Goal: Task Accomplishment & Management: Complete application form

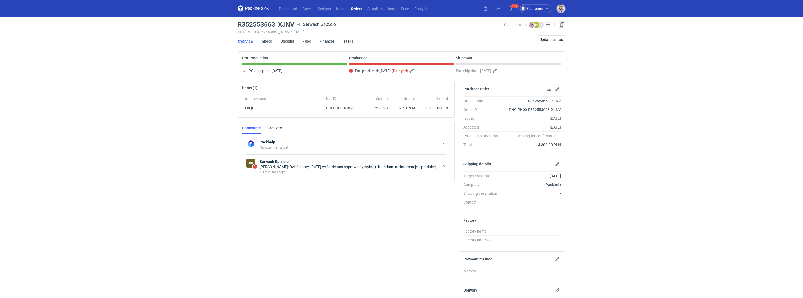
click at [317, 167] on div "Łukasz Postawa: Dzień dobry, dzisiaj wróci do nas naprawiony wykrojnik, czekam …" at bounding box center [349, 166] width 180 height 5
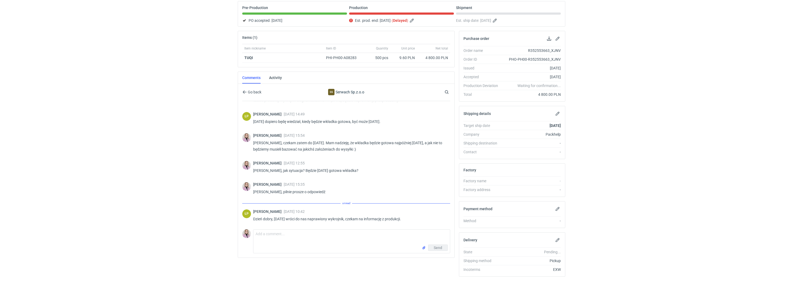
scroll to position [122, 0]
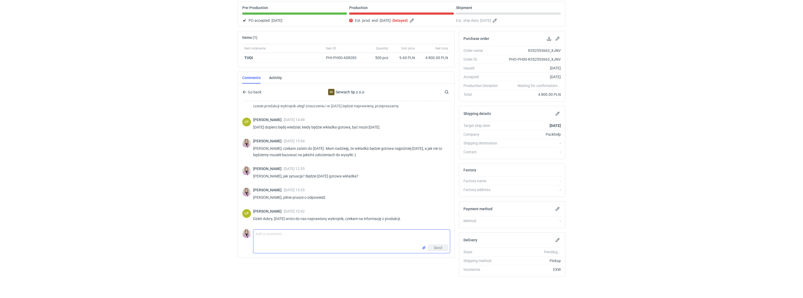
click at [270, 234] on textarea "Comment message" at bounding box center [351, 236] width 196 height 15
type textarea "Panie Łukaszu, prośba o pilna informację, bo przekazałam wczoraj naszej logisty…"
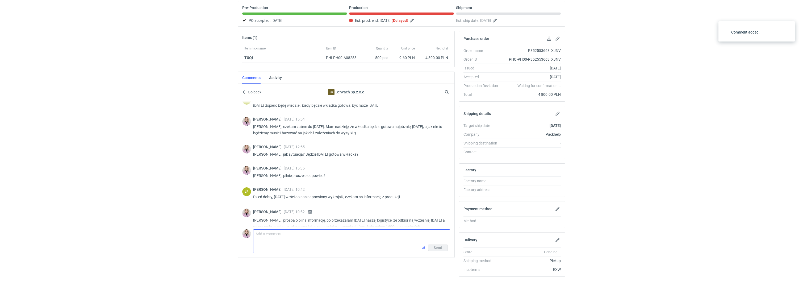
scroll to position [152, 0]
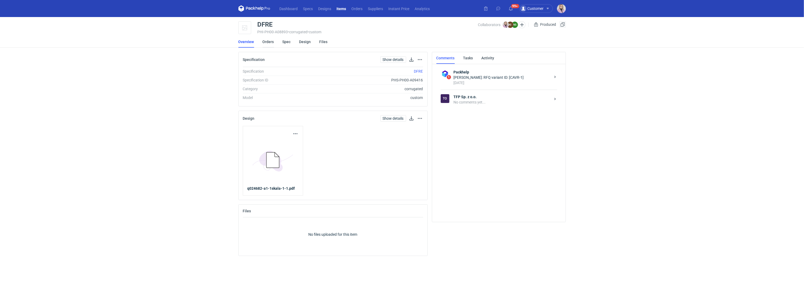
click at [272, 42] on link "Orders" at bounding box center [268, 42] width 11 height 12
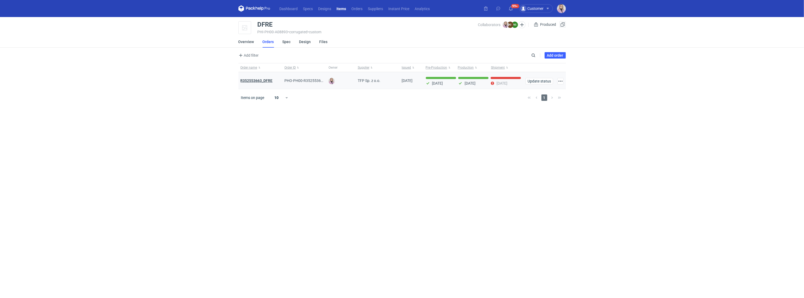
click at [266, 81] on strong "R352553663_DFRE" at bounding box center [257, 80] width 32 height 4
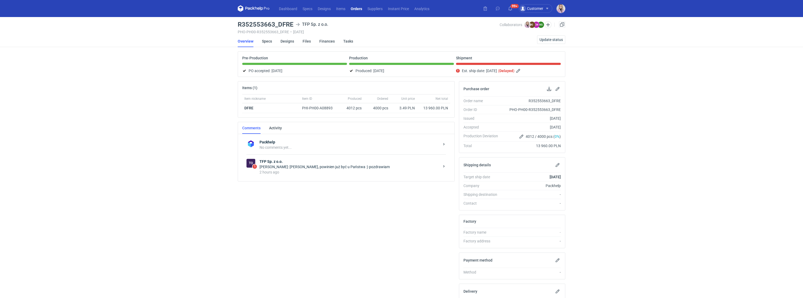
click at [289, 166] on div "Natalia Stępak: Pani Klaudio, powinien już być u Państwa :) pozdrawiam" at bounding box center [349, 166] width 180 height 5
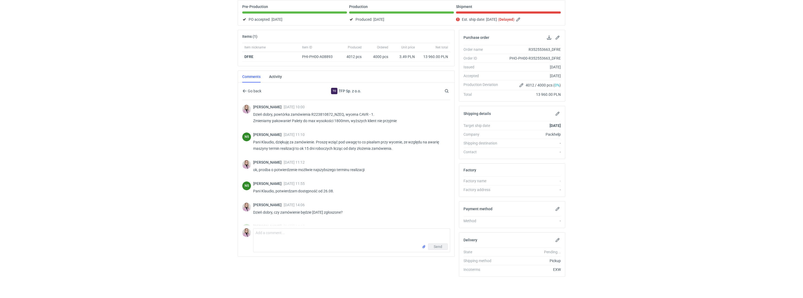
scroll to position [58, 0]
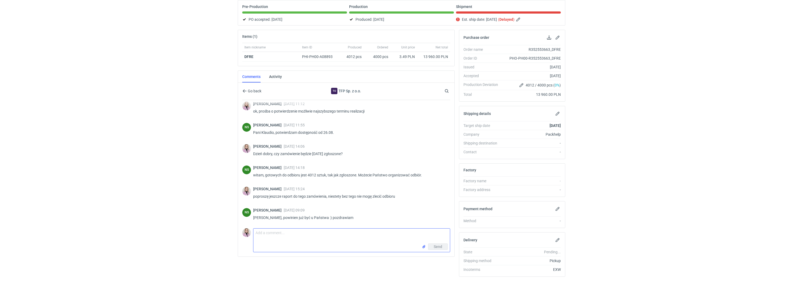
click at [280, 233] on textarea "Comment message" at bounding box center [351, 235] width 196 height 15
click at [283, 234] on textarea "Comment message" at bounding box center [351, 235] width 196 height 15
type textarea "N"
click at [334, 232] on textarea "Otrzymałam raport ale niestety palety wymagaja przepakowania" at bounding box center [351, 235] width 196 height 15
click at [373, 228] on textarea "Otrzymałam raport ale niestety palety wymagają przepakowania" at bounding box center [351, 235] width 196 height 15
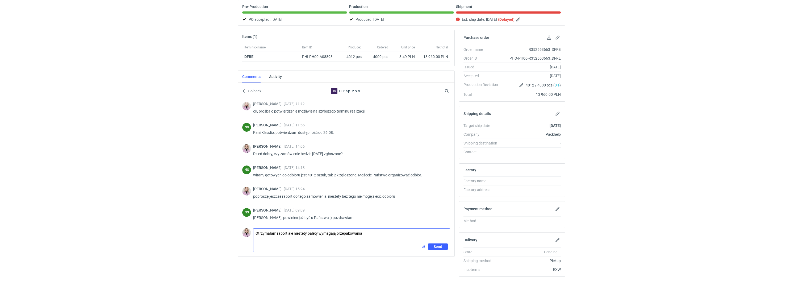
click at [368, 234] on textarea "Otrzymałam raport ale niestety palety wymagają przepakowania" at bounding box center [351, 235] width 196 height 15
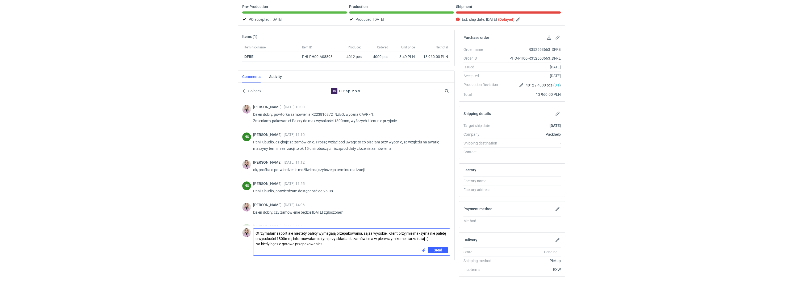
type textarea "Otrzymałam raport ale niestety palety wymagają przepakowania, są za wysokie. Kl…"
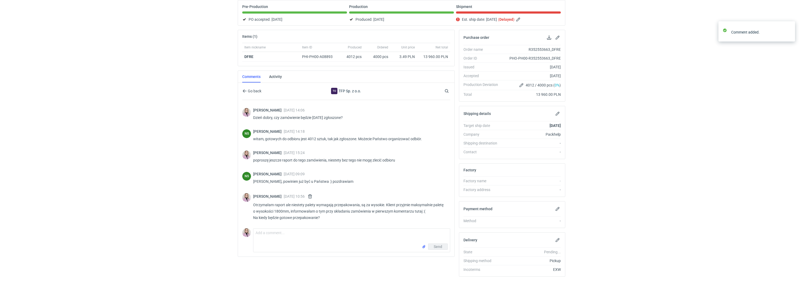
scroll to position [92, 0]
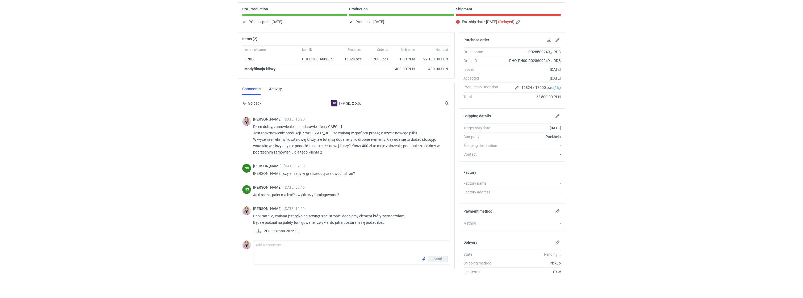
scroll to position [344, 0]
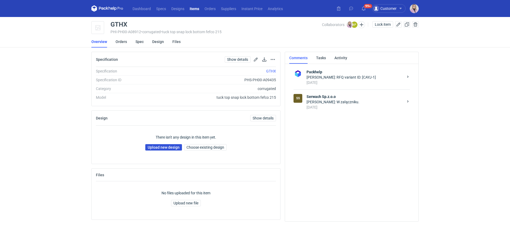
click at [163, 145] on link "Upload new design" at bounding box center [163, 147] width 37 height 6
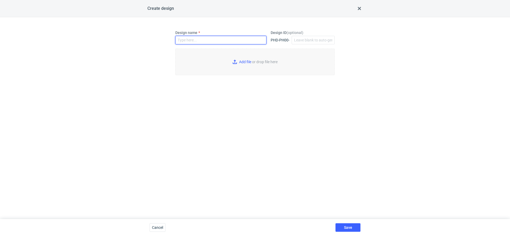
click at [189, 40] on input "Design name" at bounding box center [220, 40] width 91 height 9
paste input "GTHX"
type input "GTHX"
type input "C:\fakepath\custom__GTHX__d0__oR858063325__outside.pdf"
type input "GTHX"
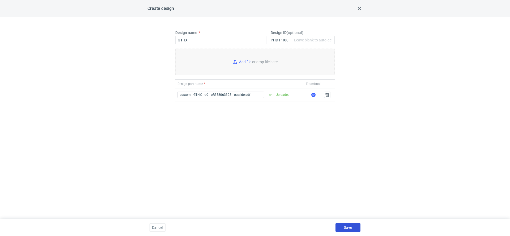
click at [344, 227] on span "Save" at bounding box center [348, 228] width 8 height 4
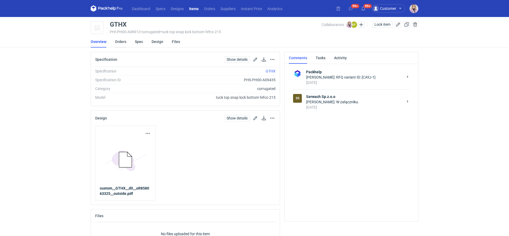
click at [123, 43] on link "Orders" at bounding box center [120, 42] width 11 height 12
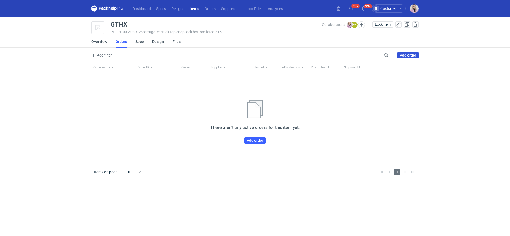
click at [405, 56] on link "Add order" at bounding box center [408, 55] width 21 height 6
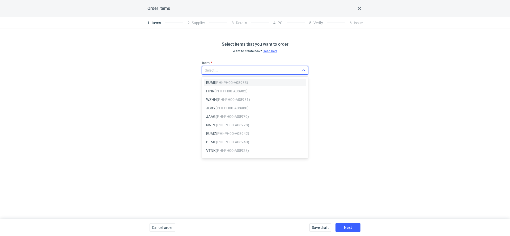
click at [213, 69] on div "Select..." at bounding box center [211, 70] width 13 height 5
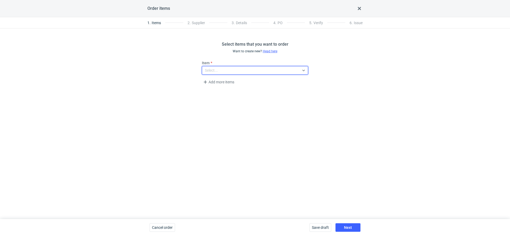
paste input "GTHX"
type input "GTHX"
click at [245, 82] on em "(PHI-PH00-A08912)" at bounding box center [232, 83] width 33 height 4
click at [172, 91] on div "Select items that you want to order Want to create new? Head here Item option G…" at bounding box center [255, 123] width 510 height 191
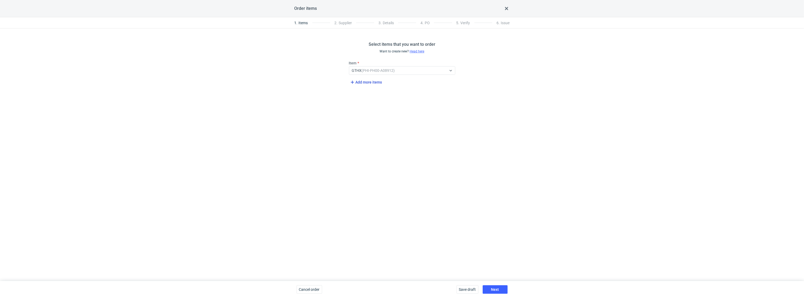
click at [363, 81] on span "Add more items" at bounding box center [365, 82] width 33 height 6
click at [366, 102] on span "Add more items" at bounding box center [365, 101] width 33 height 6
click at [365, 117] on span "Add more items" at bounding box center [365, 119] width 33 height 6
click at [364, 136] on span "Add more items" at bounding box center [365, 138] width 33 height 6
click at [365, 155] on span "Add more items" at bounding box center [365, 156] width 33 height 6
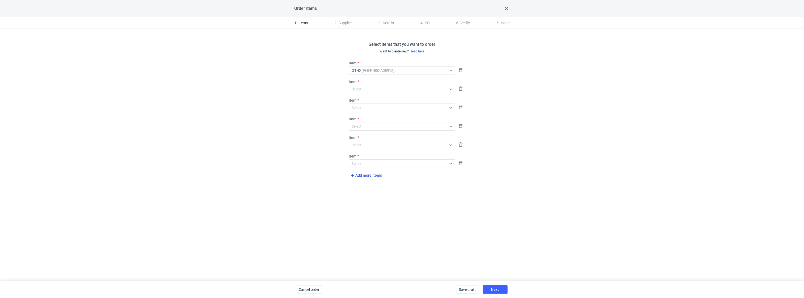
click at [365, 174] on span "Add more items" at bounding box center [365, 175] width 33 height 6
click at [365, 196] on span "Add more items" at bounding box center [365, 194] width 33 height 6
click at [379, 74] on div "Select..." at bounding box center [397, 70] width 97 height 7
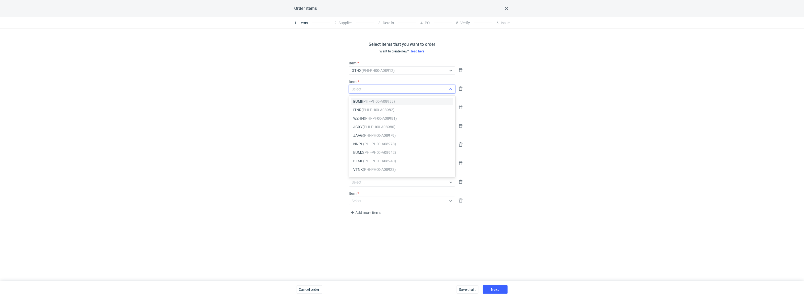
paste input "NNPL"
type input "NNPL"
click at [363, 102] on span "NNPL (PHI-PH00-A08978)" at bounding box center [374, 101] width 43 height 5
click at [360, 106] on div "Select..." at bounding box center [358, 107] width 13 height 5
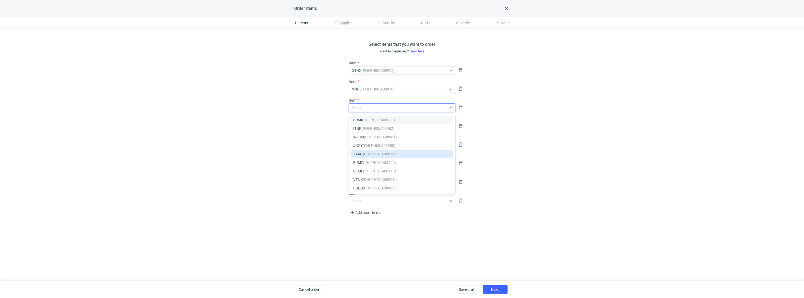
click at [372, 152] on em "(PHI-PH00-A08979)" at bounding box center [379, 154] width 33 height 4
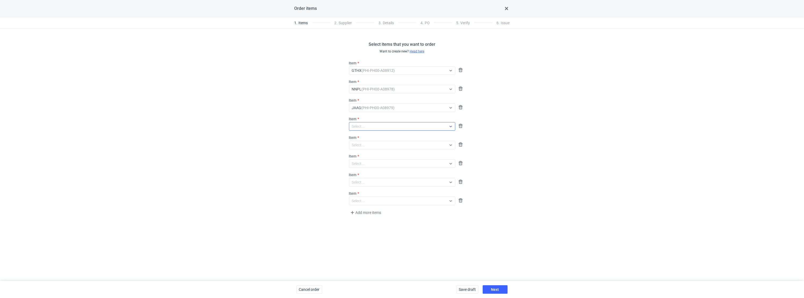
click at [368, 74] on div "Select..." at bounding box center [397, 70] width 97 height 7
click at [365, 162] on em "(PHI-PH00-A08980)" at bounding box center [379, 164] width 33 height 4
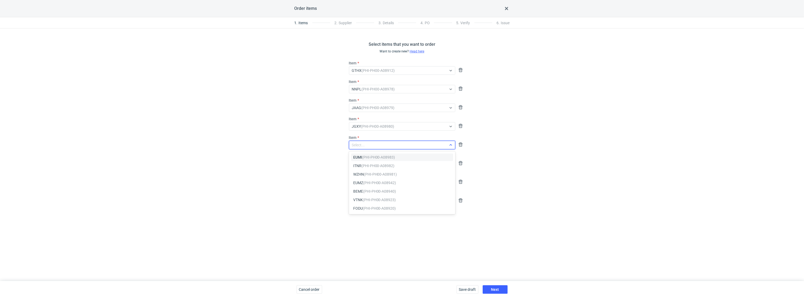
click at [364, 147] on div "Select..." at bounding box center [358, 144] width 13 height 5
type input "qtvd"
click at [376, 159] on em "(PHI-PH00-A08913)" at bounding box center [379, 157] width 33 height 4
click at [366, 74] on div "Select..." at bounding box center [397, 70] width 97 height 7
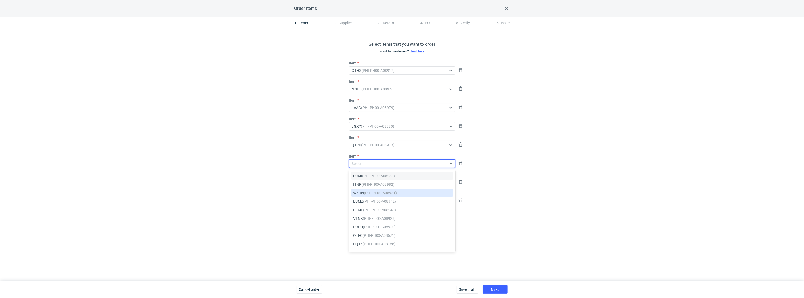
click at [368, 193] on em "(PHI-PH00-A08981)" at bounding box center [380, 193] width 33 height 4
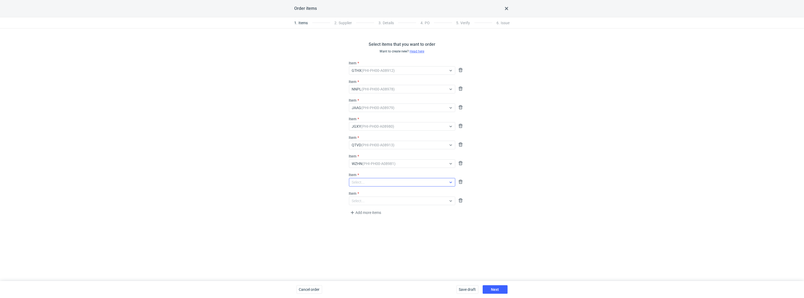
click at [368, 74] on div "Select..." at bounding box center [397, 70] width 97 height 7
click at [368, 201] on em "(PHI-PH00-A08982)" at bounding box center [377, 203] width 33 height 4
click at [371, 74] on div "Select..." at bounding box center [397, 70] width 97 height 7
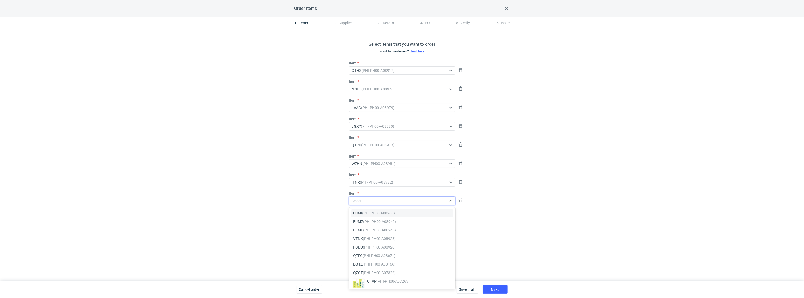
click at [370, 209] on div "EUMI (PHI-PH00-A08983) EUMZ (PHI-PH00-A08942) BEME (PHI-PH00-A08940) VTNK (PHI-…" at bounding box center [402, 248] width 103 height 80
click at [368, 211] on em "(PHI-PH00-A08983)" at bounding box center [378, 213] width 33 height 4
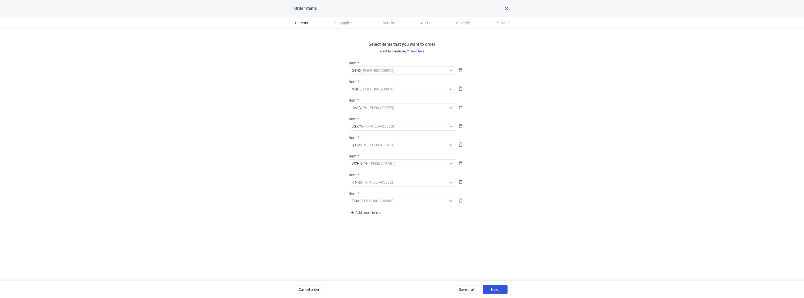
click at [501, 236] on button "Next" at bounding box center [495, 289] width 25 height 9
click at [366, 67] on div "Select..." at bounding box center [397, 70] width 97 height 7
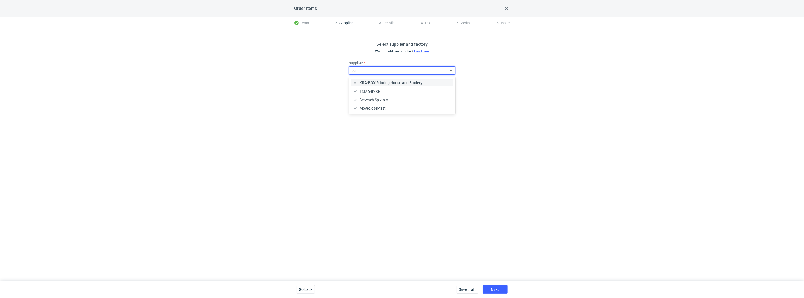
type input "serw"
click at [376, 87] on div "Serwach Sp.z.o.o" at bounding box center [402, 83] width 103 height 10
click at [390, 84] on div "Serwach Sp.z.o.o" at bounding box center [402, 82] width 98 height 5
click at [414, 137] on div "Select supplier and factory Want to add new supplier? Head here Supplier option…" at bounding box center [402, 154] width 804 height 252
click at [497, 236] on span "Next" at bounding box center [495, 289] width 8 height 4
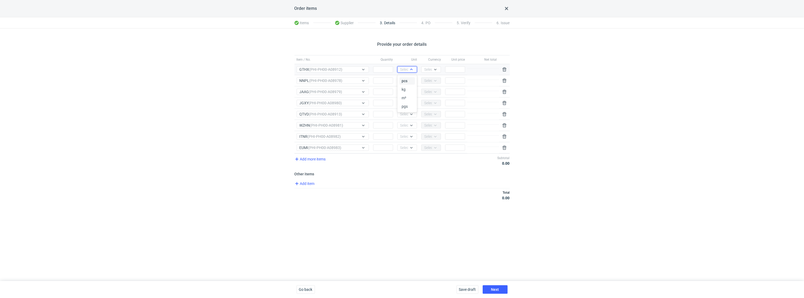
click at [407, 70] on div "Select..." at bounding box center [406, 69] width 13 height 5
click at [406, 81] on span "pcs" at bounding box center [405, 80] width 6 height 5
click at [406, 81] on div "Select..." at bounding box center [406, 80] width 13 height 5
click at [403, 91] on span "pcs" at bounding box center [405, 92] width 6 height 5
click at [403, 91] on div "Select..." at bounding box center [406, 91] width 13 height 5
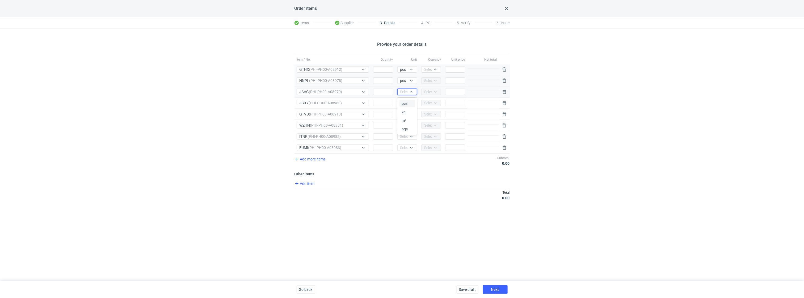
click at [406, 106] on span "pcs" at bounding box center [405, 103] width 6 height 5
click at [406, 106] on div "Select..." at bounding box center [406, 102] width 13 height 5
click at [406, 111] on div "pcs" at bounding box center [406, 114] width 15 height 7
click at [406, 115] on div "Select..." at bounding box center [406, 113] width 13 height 5
click at [406, 124] on span "pcs" at bounding box center [405, 126] width 6 height 5
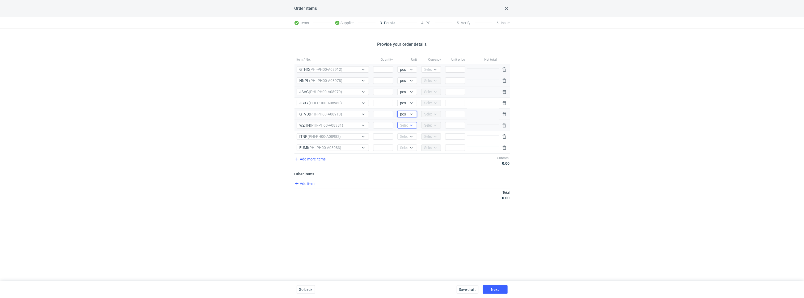
click at [406, 127] on div "Select..." at bounding box center [406, 125] width 13 height 5
click at [406, 137] on span "pcs" at bounding box center [405, 137] width 6 height 5
click at [406, 137] on div "Select..." at bounding box center [406, 136] width 13 height 5
click at [405, 149] on span "pcs" at bounding box center [405, 148] width 6 height 5
click at [405, 149] on div "Select..." at bounding box center [406, 147] width 13 height 5
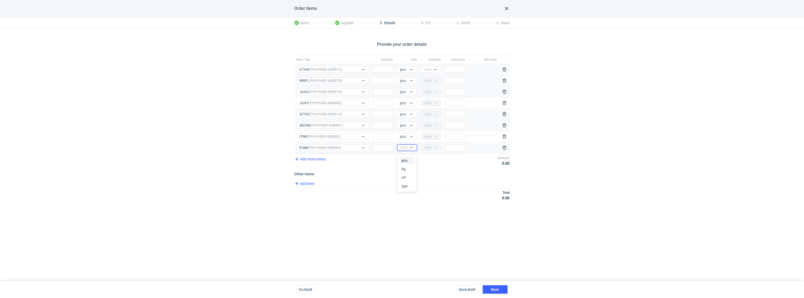
click at [405, 153] on div "Unit option pcs focused, 1 of 4. 4 results available. Use Up and Down to choose…" at bounding box center [407, 147] width 24 height 11
click at [405, 159] on div "Add more items Subtotal 0.00" at bounding box center [401, 160] width 215 height 14
click at [405, 151] on div "Select..." at bounding box center [407, 147] width 20 height 6
click at [405, 155] on div "pcs kg m³ pgs" at bounding box center [407, 172] width 16 height 35
click at [403, 165] on div "kg" at bounding box center [406, 168] width 15 height 7
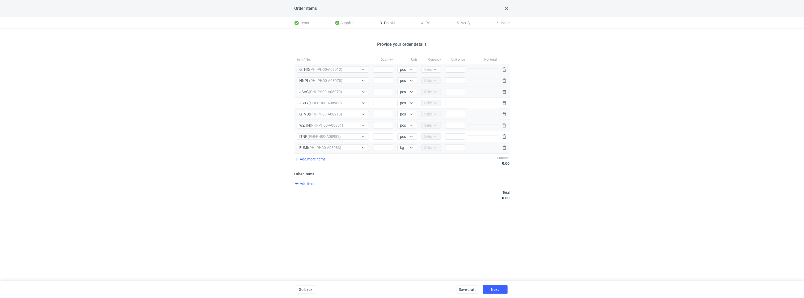
click at [408, 152] on div "Unit kg" at bounding box center [407, 147] width 24 height 11
click at [408, 149] on div "kg" at bounding box center [403, 147] width 11 height 5
click at [405, 158] on span "pcs" at bounding box center [405, 160] width 6 height 5
click at [435, 74] on div "Currency Select..." at bounding box center [431, 69] width 24 height 11
click at [433, 69] on div at bounding box center [435, 69] width 6 height 4
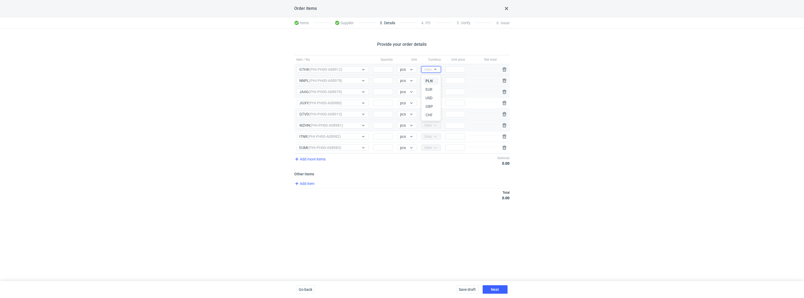
click at [429, 79] on span "PLN" at bounding box center [429, 80] width 7 height 5
click at [380, 68] on input "Quantity" at bounding box center [383, 69] width 20 height 6
drag, startPoint x: 383, startPoint y: 71, endPoint x: 338, endPoint y: 71, distance: 45.7
click at [343, 71] on div "Item / No. GTHX (PHI-PH00-A08912) Quantity 2500 Unit pcs Currency PLN Price" at bounding box center [401, 69] width 215 height 11
type input "2500"
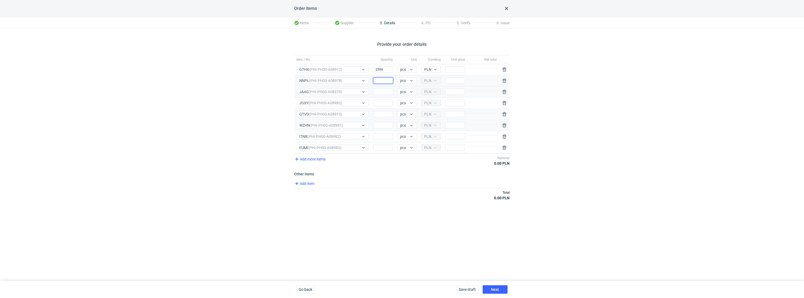
click at [381, 80] on input "Quantity" at bounding box center [383, 80] width 20 height 6
paste input "2500"
type input "2500"
click at [381, 88] on div "Quantity" at bounding box center [383, 91] width 24 height 11
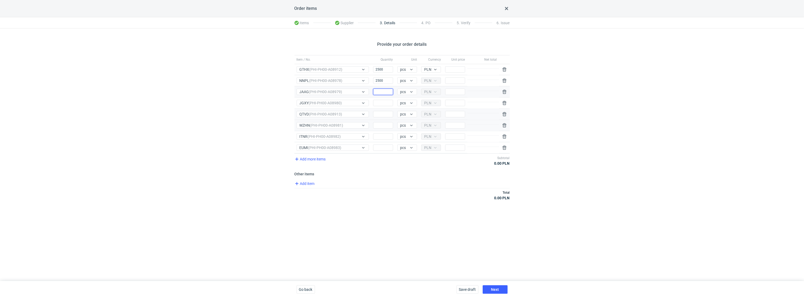
click at [378, 95] on div "Quantity" at bounding box center [383, 91] width 24 height 11
paste input "2500"
type input "2500"
click at [384, 106] on input "Quantity" at bounding box center [383, 103] width 20 height 6
paste input "2500"
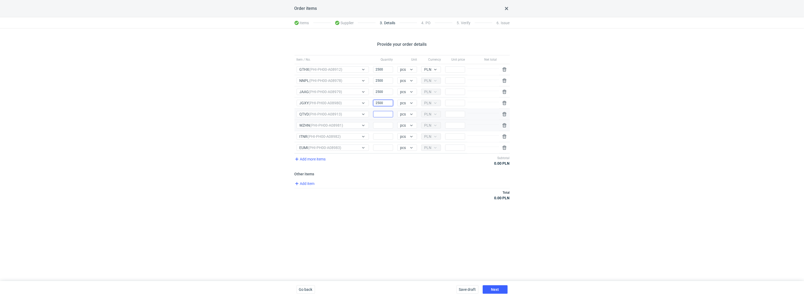
type input "2500"
click at [384, 112] on input "Quantity" at bounding box center [383, 114] width 20 height 6
paste input "2500"
type input "2500"
click at [383, 125] on input "Quantity" at bounding box center [383, 125] width 20 height 6
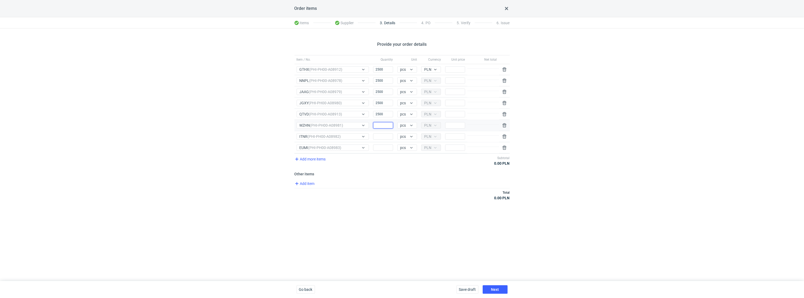
paste input "2500"
type input "2500"
click at [382, 136] on input "Quantity" at bounding box center [383, 136] width 20 height 6
paste input "2500"
type input "2500"
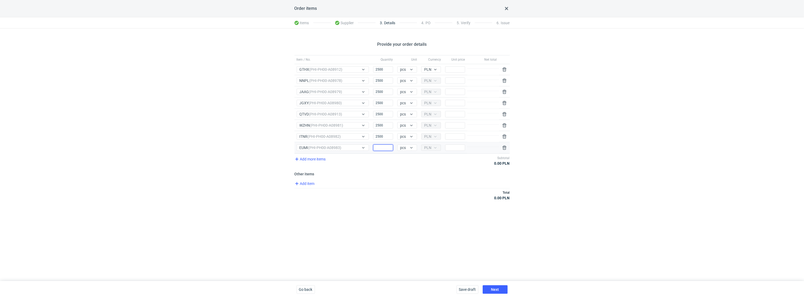
click at [381, 147] on input "Quantity" at bounding box center [383, 147] width 20 height 6
paste input "2500"
type input "2500"
click at [457, 71] on input "Price" at bounding box center [455, 69] width 20 height 6
type input "0"
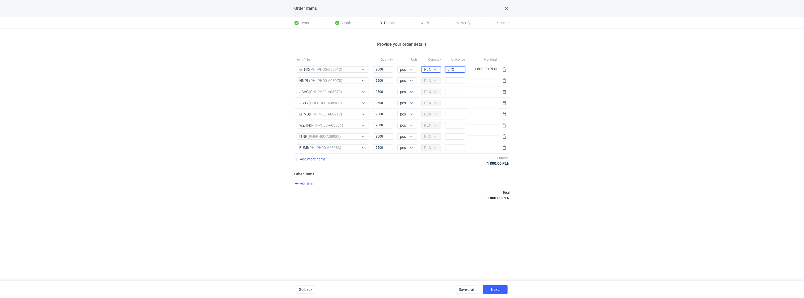
drag, startPoint x: 459, startPoint y: 68, endPoint x: 429, endPoint y: 67, distance: 29.8
click at [429, 67] on div "Item / No. GTHX (PHI-PH00-A08912) Quantity 2500 Unit pcs Currency PLN Price 0.7…" at bounding box center [401, 69] width 215 height 11
drag, startPoint x: 455, startPoint y: 69, endPoint x: 423, endPoint y: 69, distance: 31.4
click at [423, 69] on div "Item / No. GTHX (PHI-PH00-A08912) Quantity 2500 Unit pcs Currency PLN Price 0.7…" at bounding box center [401, 69] width 215 height 11
type input "0.72"
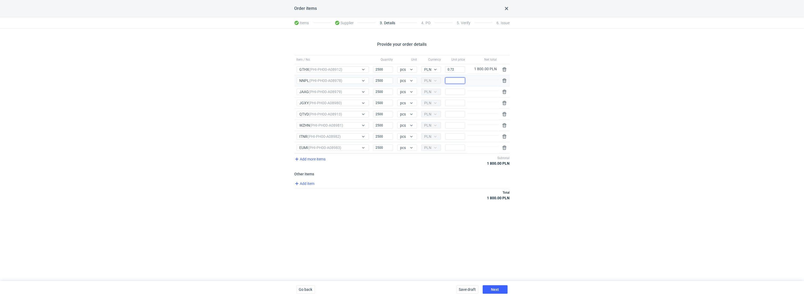
click at [455, 81] on input "Price" at bounding box center [455, 80] width 20 height 6
paste input "0.72"
type input "0.72"
click at [452, 90] on input "Price" at bounding box center [455, 92] width 20 height 6
paste input "0.72"
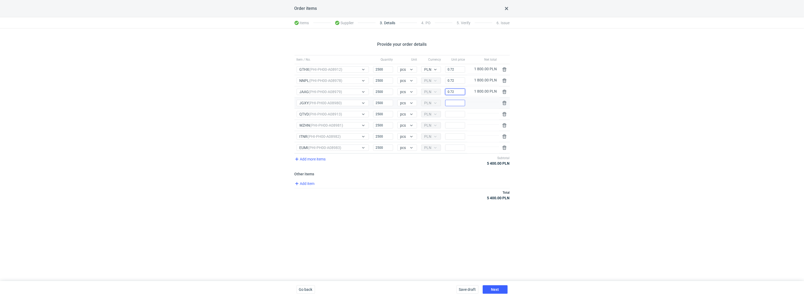
type input "0.72"
click at [450, 104] on input "Price" at bounding box center [455, 103] width 20 height 6
paste input "0.72"
type input "0.72"
click at [455, 116] on input "Price" at bounding box center [455, 114] width 20 height 6
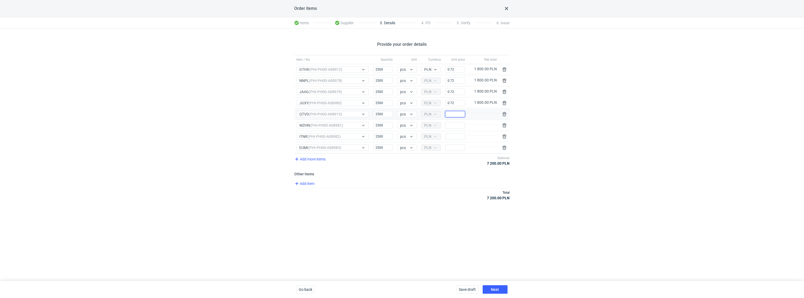
type input "0"
drag, startPoint x: 460, startPoint y: 116, endPoint x: 393, endPoint y: 116, distance: 66.7
click at [399, 116] on div "Item / No. QTVD (PHI-PH00-A08913) Quantity 2500 Unit pcs Currency PLN Price 0.8…" at bounding box center [401, 114] width 215 height 11
type input "0.81"
click at [456, 128] on input "Price" at bounding box center [455, 125] width 20 height 6
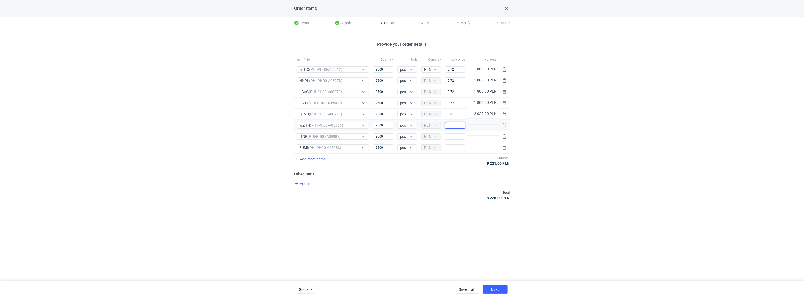
paste input "0.81"
type input "0.81"
click at [454, 137] on input "Price" at bounding box center [455, 136] width 20 height 6
paste input "0.81"
type input "0.81"
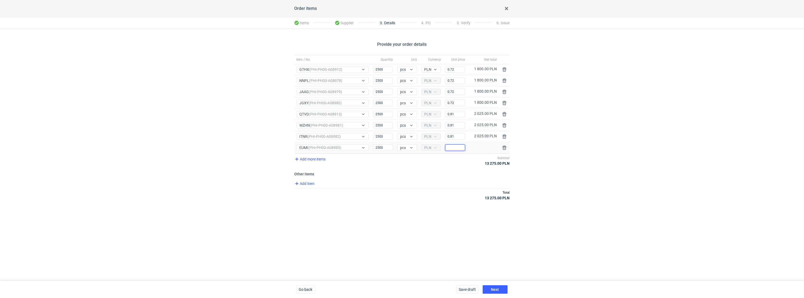
click at [454, 149] on input "Price" at bounding box center [455, 147] width 20 height 6
paste input "0.81"
type input "0.81"
click at [452, 197] on div "Total 15 300.00 PLN" at bounding box center [401, 195] width 215 height 14
click at [494, 236] on span "Next" at bounding box center [495, 289] width 8 height 4
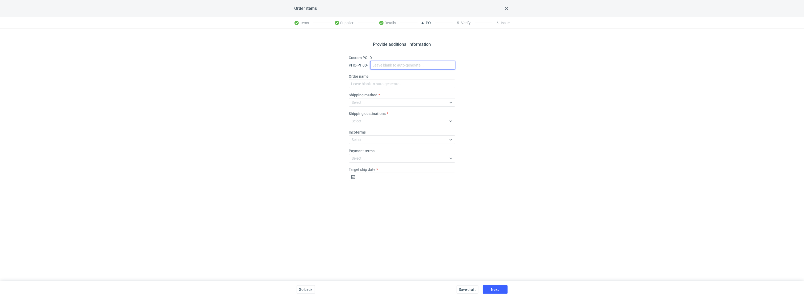
click at [375, 66] on input "Custom PO ID" at bounding box center [412, 65] width 85 height 9
paste input "R858063325_GTHX, NNPL, JAAG, JGXY, QTVD, WZHN, ITNR, EUMI"
click at [381, 69] on input "R858063325_GTHX, NNPL, JAAG, JGXY, QTVD, WZHN, ITNR, EUMI" at bounding box center [412, 65] width 85 height 9
click at [382, 63] on input "R858063325_GTHX, NNPL, JAAG, JGXY, QTVD, WZHN, ITNR, EUMI" at bounding box center [412, 65] width 85 height 9
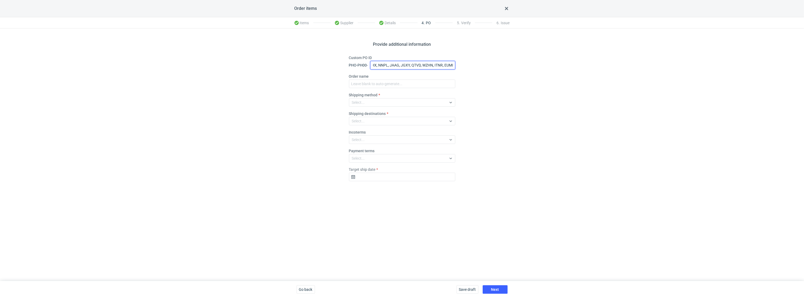
scroll to position [0, 0]
click at [398, 64] on input "R858063325_GTHX, NNPL, JAAG, JGXY, QTVD, WZHN, ITNR, EUMI" at bounding box center [412, 65] width 85 height 9
click at [410, 64] on input "R858063325_GTHX, NNPL, JAAG, JGXY, QTVD, WZHN, ITNR, EUMI" at bounding box center [412, 65] width 85 height 9
click at [419, 64] on input "R858063325_GTHX, NNPL, JAAG, JGXY, QTVD, WZHN, ITNR, EUMI" at bounding box center [412, 65] width 85 height 9
click at [435, 64] on input "R858063325_GTHX, NNPL, JAAG, JGXY, QTVD, WZHN, ITNR, EUMI" at bounding box center [412, 65] width 85 height 9
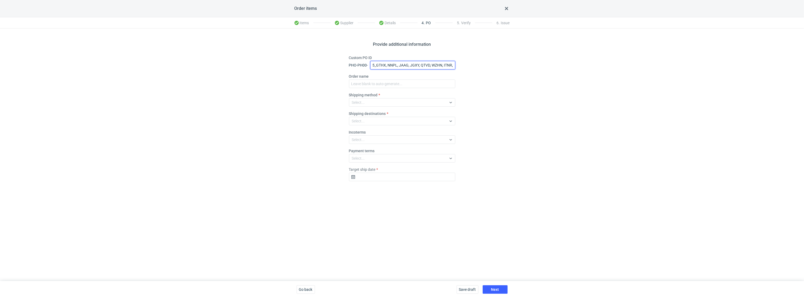
scroll to position [0, 28]
type input "R858063325_GTHX, NNPL, JAAG, JGXY, QTVD, WZHN, ITNR, EUMI"
click at [382, 87] on input "Order name" at bounding box center [402, 83] width 106 height 9
paste input "R858063325_GTHX, NNPL, JAAG, JGXY, QTVD, WZHN, ITNR, EUMI"
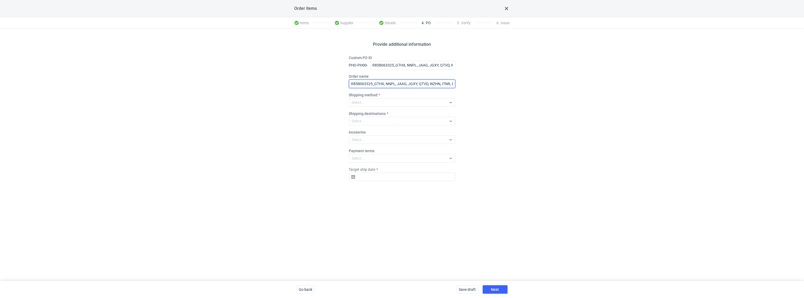
scroll to position [0, 8]
type input "R858063325_GTHX, NNPL, JAAG, JGXY, QTVD, WZHN, ITNR, EUMI"
click at [365, 124] on div "Select..." at bounding box center [397, 120] width 97 height 7
click at [367, 100] on div "Select..." at bounding box center [397, 102] width 97 height 7
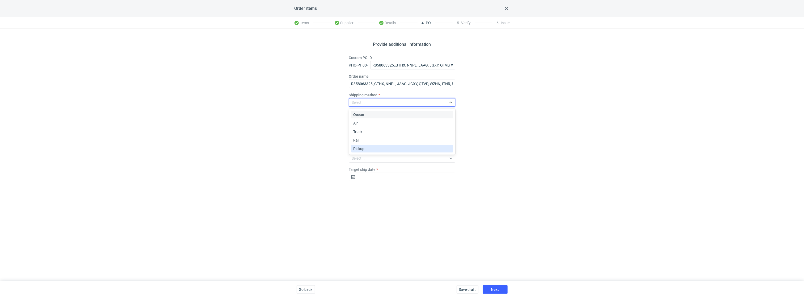
click at [364, 148] on div "Pickup" at bounding box center [402, 148] width 98 height 5
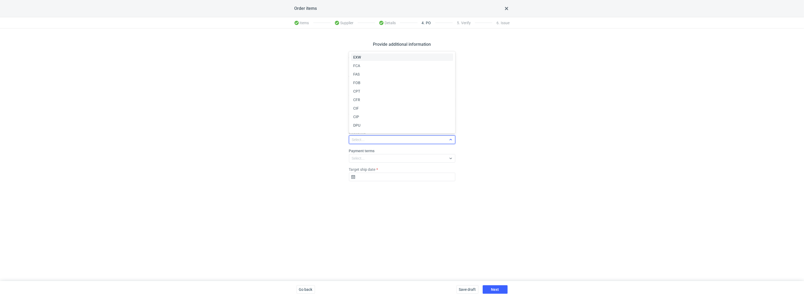
click at [358, 138] on div "Select..." at bounding box center [358, 139] width 13 height 5
click at [360, 57] on span "EXW" at bounding box center [357, 56] width 8 height 5
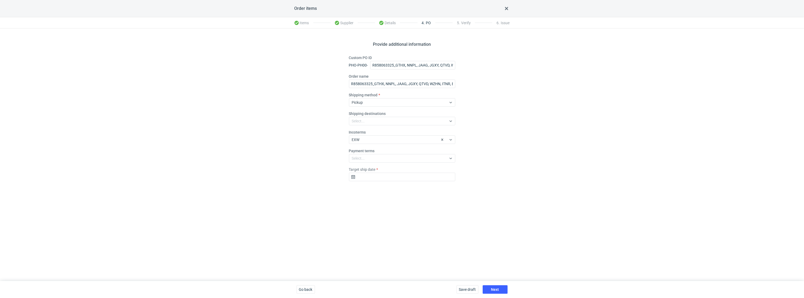
click at [363, 196] on div "Provide additional information Custom PO ID PHO-PH00- R858063325_GTHX, NNPL, JA…" at bounding box center [402, 154] width 804 height 252
click at [365, 173] on input "Target ship date" at bounding box center [402, 176] width 106 height 9
click at [429, 191] on use "Go forward 1 month" at bounding box center [430, 190] width 4 height 3
click at [403, 228] on span "17" at bounding box center [402, 226] width 4 height 5
type input "2025-09-17"
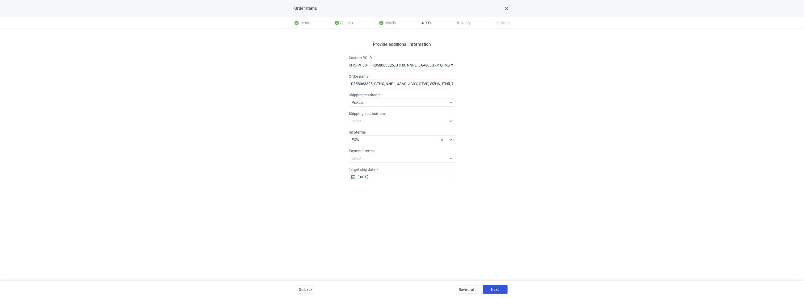
click at [495, 236] on span "Next" at bounding box center [495, 289] width 8 height 4
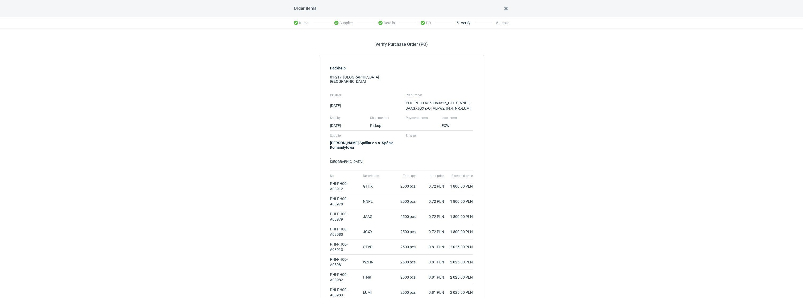
scroll to position [71, 0]
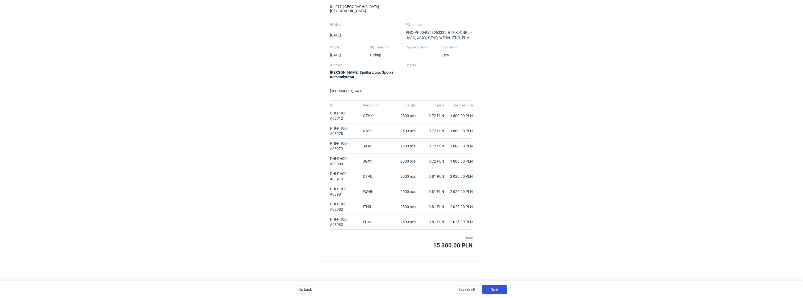
click at [495, 236] on button "Next" at bounding box center [494, 289] width 25 height 9
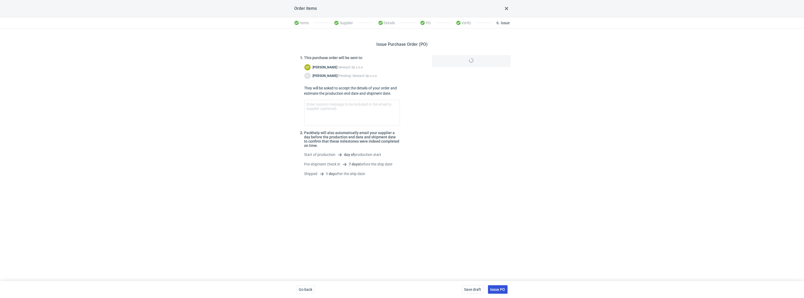
click at [500, 236] on span "Issue PO" at bounding box center [497, 289] width 15 height 4
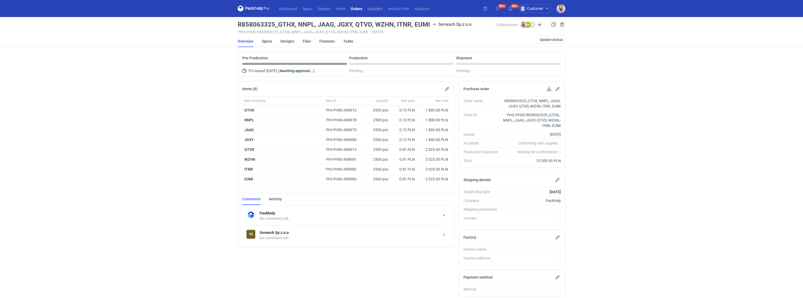
click at [300, 236] on div "No comments yet..." at bounding box center [349, 237] width 180 height 5
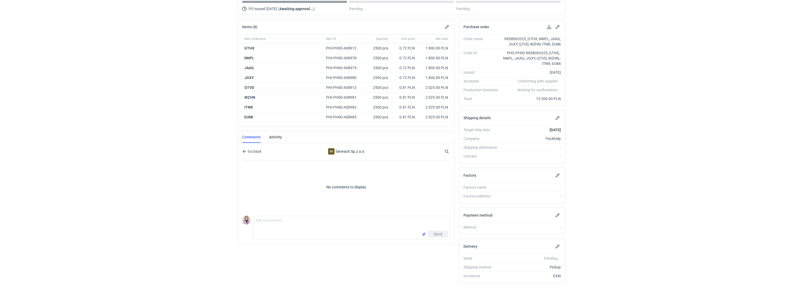
scroll to position [70, 0]
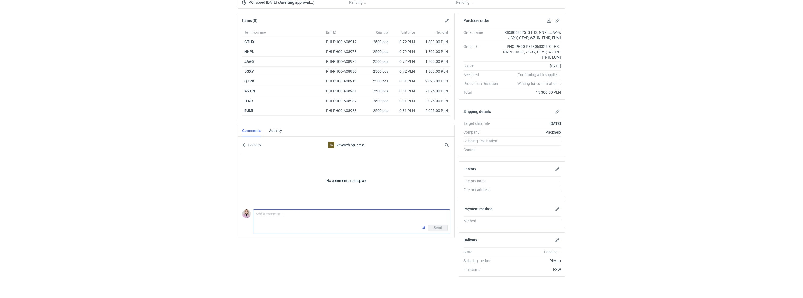
click at [276, 217] on textarea "Comment message" at bounding box center [351, 216] width 196 height 15
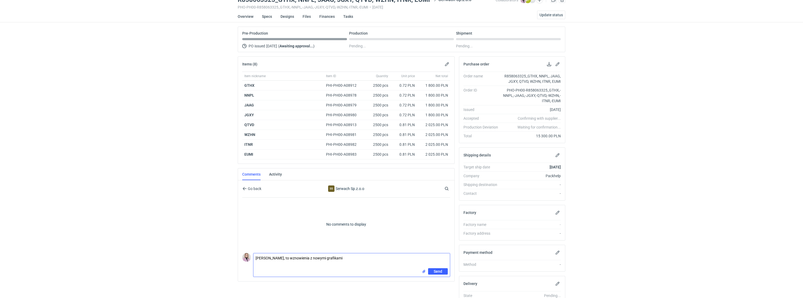
scroll to position [5, 0]
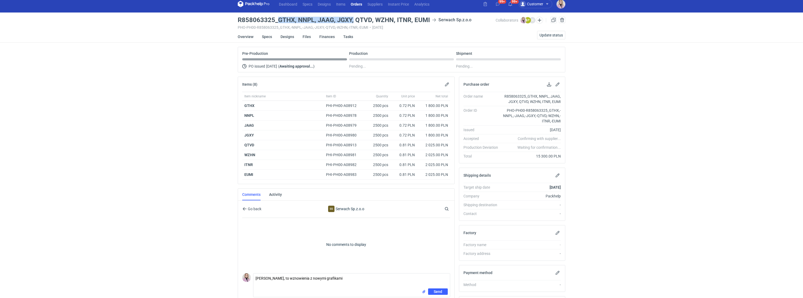
drag, startPoint x: 277, startPoint y: 19, endPoint x: 353, endPoint y: 20, distance: 75.5
click at [353, 20] on h3 "R858063325_GTHX, NNPL, JAAG, JGXY, QTVD, WZHN, ITNR, EUMI" at bounding box center [334, 20] width 192 height 6
copy h3 "GTHX, NNPL, JAAG, JGXY,"
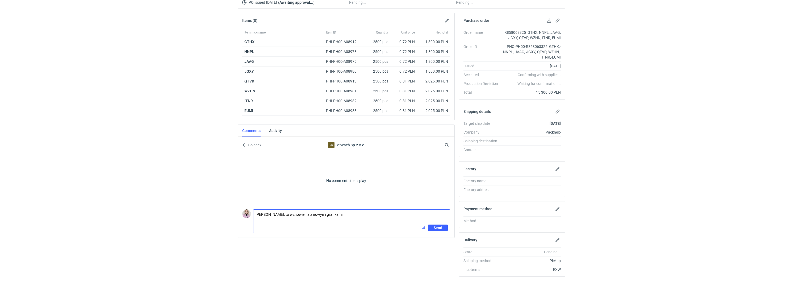
click at [265, 221] on textarea "Panie Łukaszu, to wznowienia z nowymi grafikami" at bounding box center [351, 216] width 196 height 15
paste textarea "GTHX, NNPL, JAAG, JGXY,"
paste textarea "CAYJ - 1"
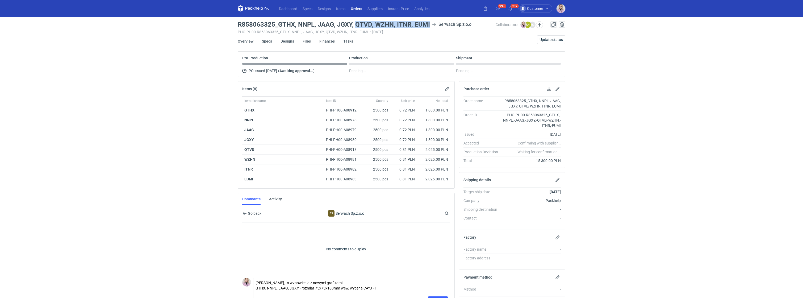
drag, startPoint x: 430, startPoint y: 24, endPoint x: 359, endPoint y: 23, distance: 71.2
click at [356, 24] on div "R858063325_GTHX, NNPL, JAAG, JGXY, QTVD, WZHN, ITNR, EUMI Serwach Sp.z.o.o" at bounding box center [367, 24] width 258 height 6
copy h3 "QTVD, WZHN, ITNR, EUMI"
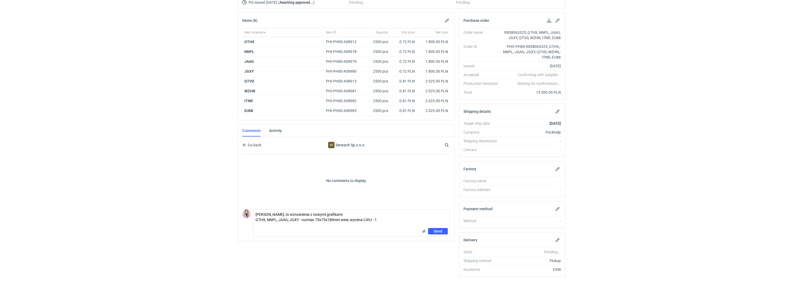
click at [266, 228] on div "Send" at bounding box center [351, 232] width 196 height 9
click at [262, 225] on textarea "Panie Łukaszu, to wznowienia z nowymi grafikami GTHX, NNPL, JAAG, JGXY - rozmia…" at bounding box center [351, 218] width 196 height 18
paste textarea "QTVD, WZHN, ITNR, EUMI"
paste textarea "CAYK - 1"
type textarea "Panie Łukaszu, to wznowienia z nowymi grafikami GTHX, NNPL, JAAG, JGXY - rozmia…"
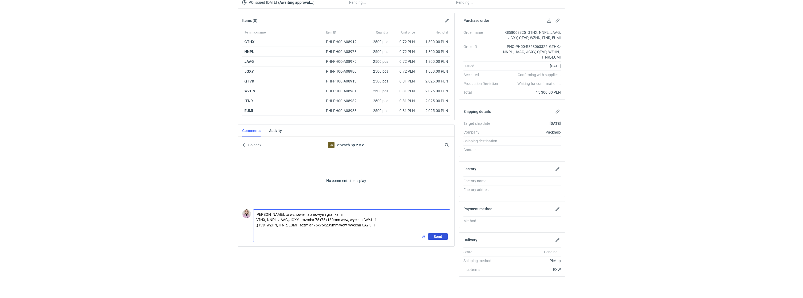
click at [435, 236] on span "Send" at bounding box center [438, 236] width 9 height 4
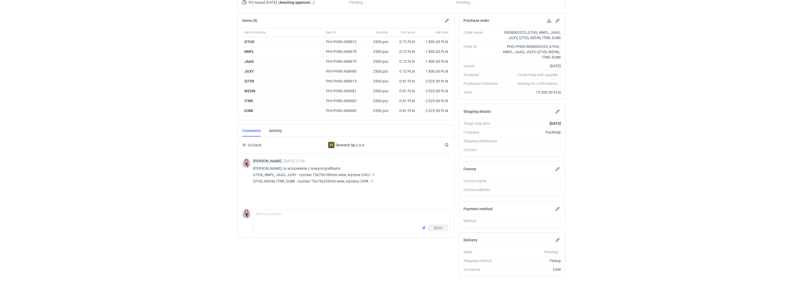
scroll to position [0, 0]
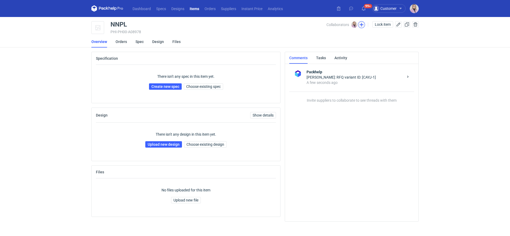
click at [360, 26] on button "button" at bounding box center [361, 24] width 7 height 7
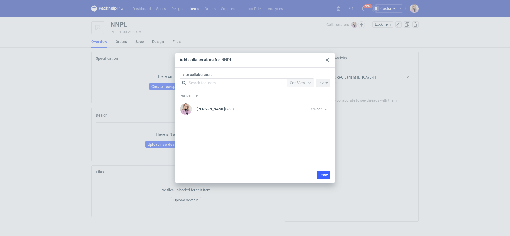
click at [203, 79] on div "Search for users" at bounding box center [232, 82] width 92 height 7
type input "serw"
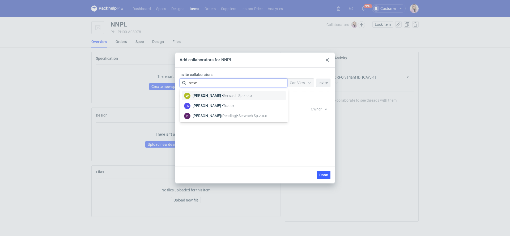
click at [224, 98] on div "[PERSON_NAME] • [PERSON_NAME].z.o.o" at bounding box center [222, 95] width 59 height 5
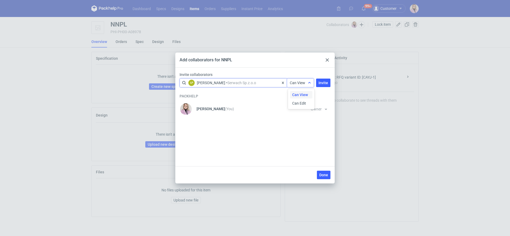
click at [301, 85] on div "Can View" at bounding box center [297, 82] width 15 height 5
click at [299, 105] on span "Can Edit" at bounding box center [299, 103] width 14 height 5
click at [325, 80] on button "Invite" at bounding box center [323, 83] width 14 height 9
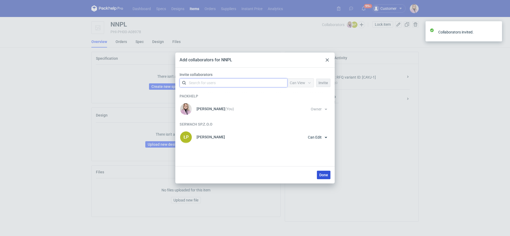
click at [324, 173] on span "Done" at bounding box center [323, 175] width 9 height 4
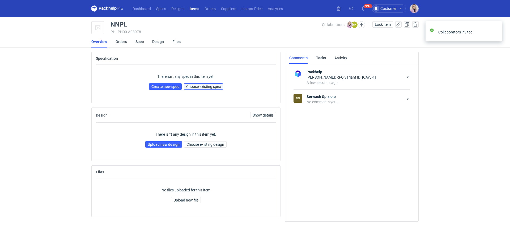
click at [205, 84] on button "Choose existing spec" at bounding box center [203, 86] width 39 height 6
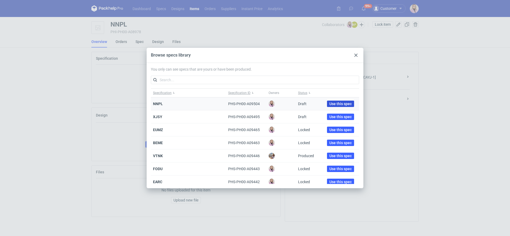
click at [330, 103] on span "Use this spec" at bounding box center [341, 104] width 22 height 4
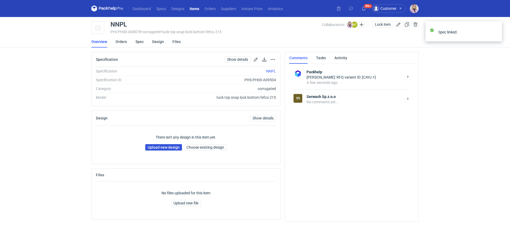
click at [162, 150] on link "Upload new design" at bounding box center [163, 147] width 37 height 6
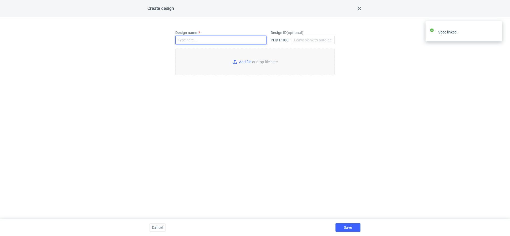
click at [204, 42] on input "Design name" at bounding box center [220, 40] width 91 height 9
paste input "NNPL"
type input "NNPL"
type input "C:\fakepath\custom__NNPL__d0__oR858063325__outside.pdf"
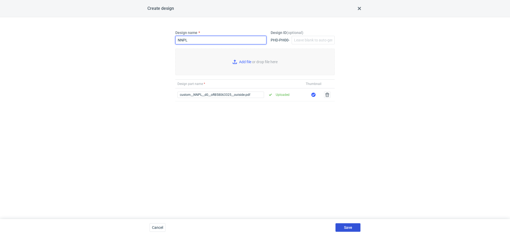
type input "NNPL"
click at [348, 226] on span "Save" at bounding box center [348, 228] width 8 height 4
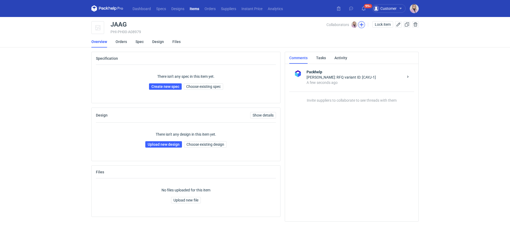
click at [362, 24] on button "button" at bounding box center [361, 24] width 7 height 7
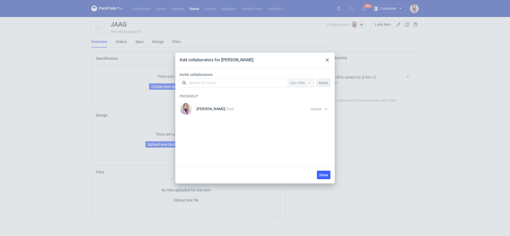
click at [207, 90] on div "Packhelp [PERSON_NAME] (You) Owner You cannot change owner's permission until s…" at bounding box center [255, 104] width 151 height 28
click at [209, 85] on div "Search for users" at bounding box center [202, 82] width 27 height 5
type input "serw"
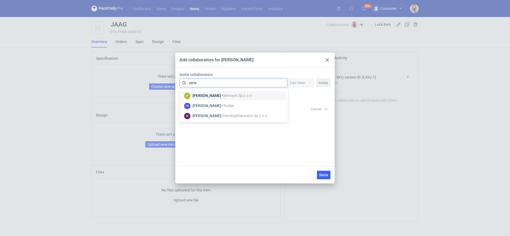
click at [228, 96] on span "Serwach Sp.z.o.o" at bounding box center [237, 96] width 29 height 4
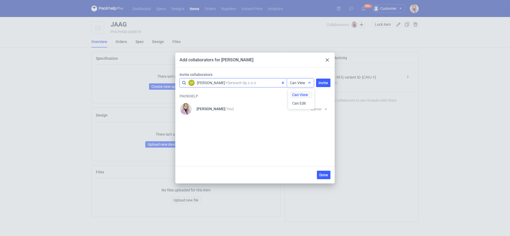
click at [297, 82] on span "Can View" at bounding box center [297, 83] width 15 height 4
click at [297, 103] on span "Can Edit" at bounding box center [299, 103] width 14 height 5
click at [321, 85] on button "Invite" at bounding box center [323, 83] width 14 height 9
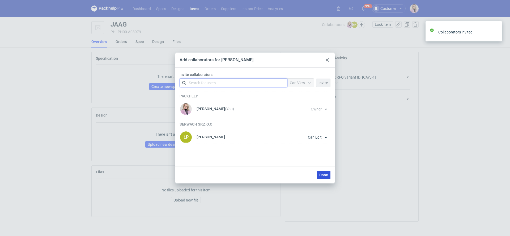
click at [322, 176] on span "Done" at bounding box center [323, 175] width 9 height 4
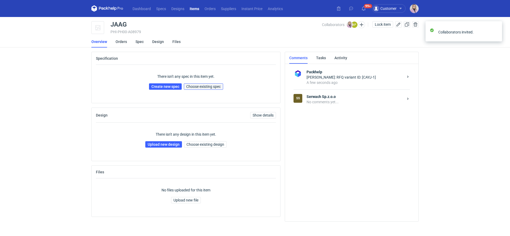
click at [201, 86] on span "Choose existing spec" at bounding box center [203, 87] width 35 height 4
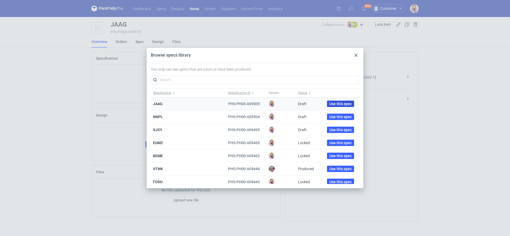
click at [334, 104] on span "Use this spec" at bounding box center [341, 104] width 22 height 4
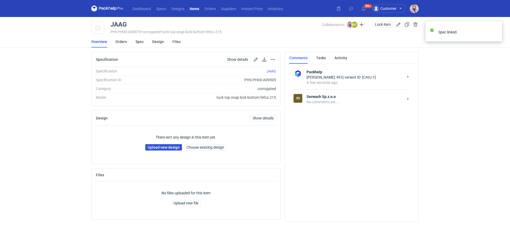
click at [165, 149] on link "Upload new design" at bounding box center [163, 147] width 37 height 6
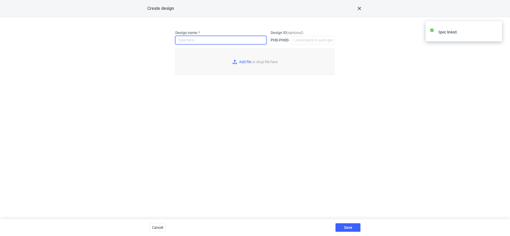
click at [214, 38] on input "Design name" at bounding box center [220, 40] width 91 height 9
paste input "JAAG"
type input "JAAG"
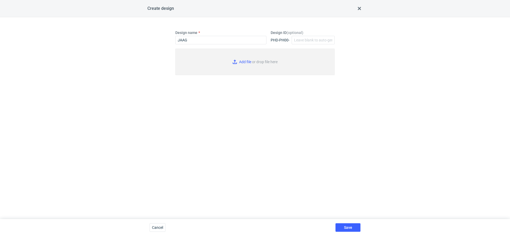
click at [234, 54] on input "Add file or drop file here" at bounding box center [254, 62] width 159 height 27
type input "C:\fakepath\custom__JAAG__d0__oR858063325__outside.pdf"
click at [342, 226] on button "Save" at bounding box center [348, 228] width 25 height 9
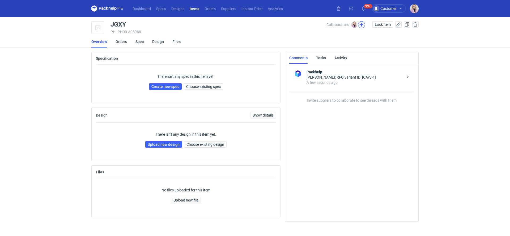
click at [361, 25] on button "button" at bounding box center [361, 24] width 7 height 7
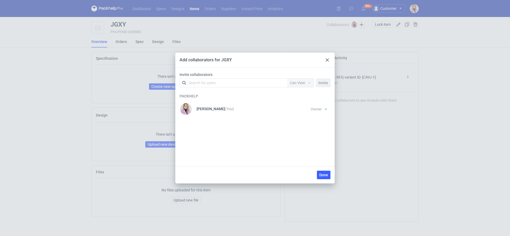
click at [208, 81] on div "Search for users" at bounding box center [202, 82] width 27 height 5
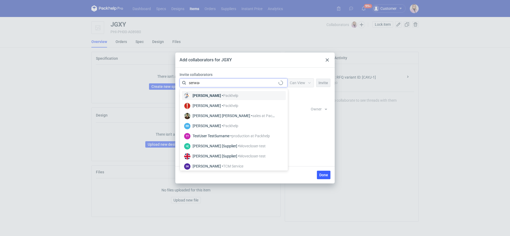
type input "serwach"
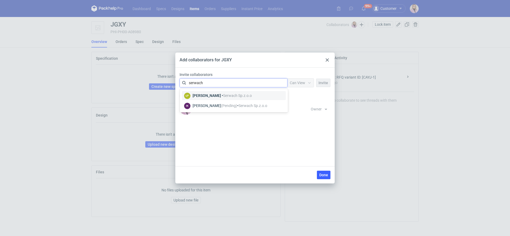
click at [219, 96] on div "[PERSON_NAME] • [PERSON_NAME].z.o.o" at bounding box center [222, 95] width 59 height 5
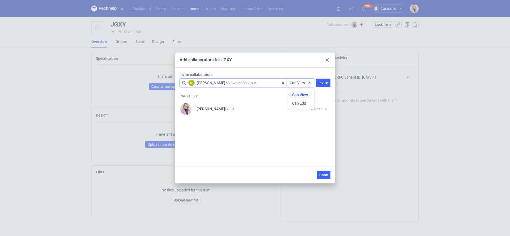
click at [297, 83] on span "Can View" at bounding box center [297, 83] width 15 height 4
click at [297, 106] on span "Can Edit" at bounding box center [299, 103] width 14 height 5
click at [322, 83] on span "Invite" at bounding box center [324, 83] width 10 height 4
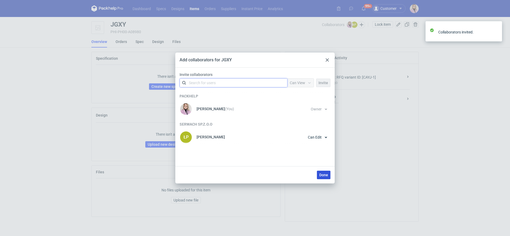
click at [323, 174] on span "Done" at bounding box center [323, 175] width 9 height 4
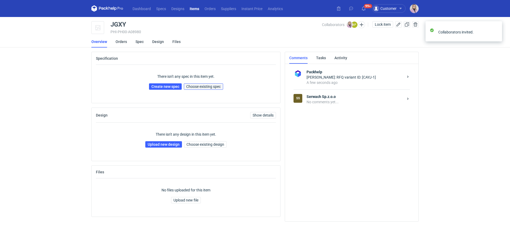
click at [210, 87] on span "Choose existing spec" at bounding box center [203, 87] width 35 height 4
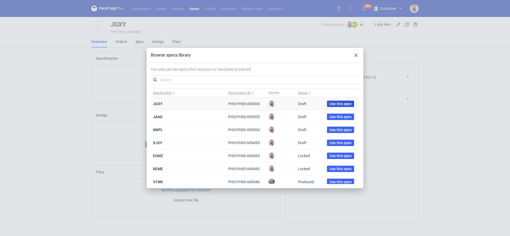
click at [330, 104] on span "Use this spec" at bounding box center [341, 104] width 22 height 4
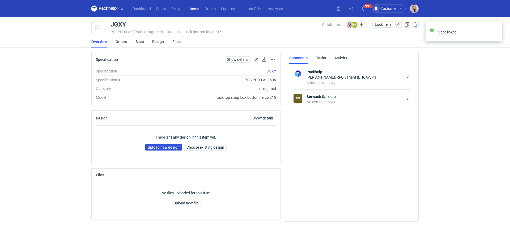
click at [156, 147] on link "Upload new design" at bounding box center [163, 147] width 37 height 6
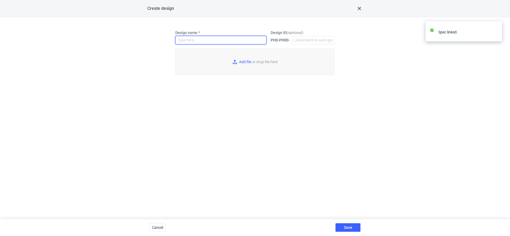
click at [193, 39] on input "Design name" at bounding box center [220, 40] width 91 height 9
paste input "JGXY"
type input "JGXY"
type input "C:\fakepath\custom__JGXY__d0__oR858063325__outside__v2.pdf"
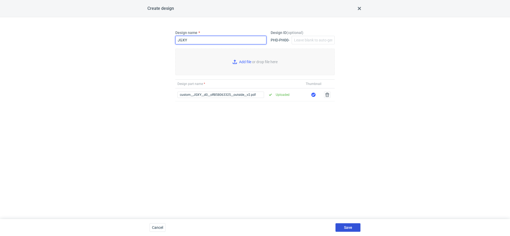
type input "JGXY"
click at [347, 226] on span "Save" at bounding box center [348, 228] width 8 height 4
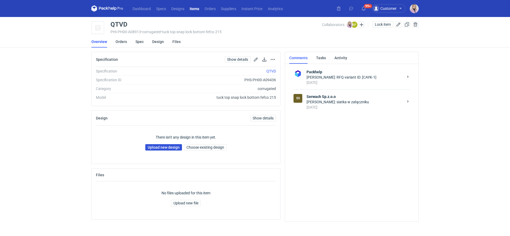
click at [163, 147] on link "Upload new design" at bounding box center [163, 147] width 37 height 6
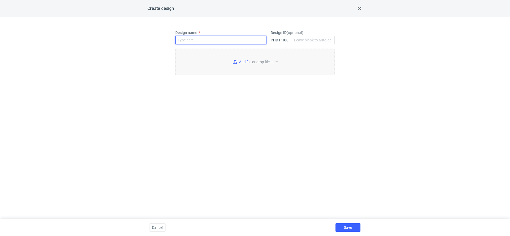
click at [192, 43] on input "Design name" at bounding box center [220, 40] width 91 height 9
paste input "QTVD"
type input "QTVD"
type input "C:\fakepath\custom__QTVD__d0__oR858063325__outside__v2.pdf"
type input "QTVD"
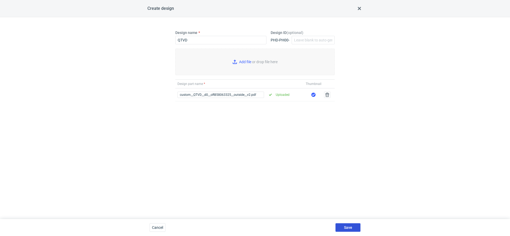
click at [347, 229] on span "Save" at bounding box center [348, 228] width 8 height 4
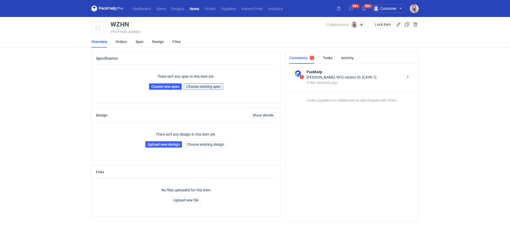
click at [201, 88] on span "Choose existing spec" at bounding box center [203, 87] width 35 height 4
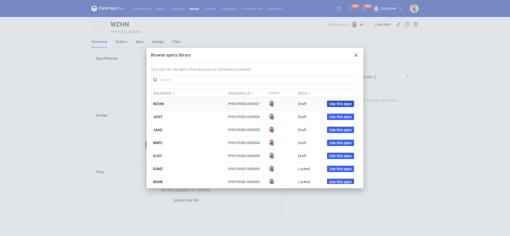
click at [331, 103] on span "Use this spec" at bounding box center [341, 104] width 22 height 4
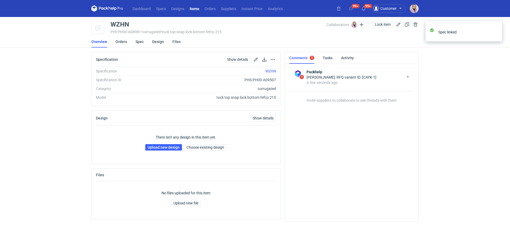
click at [117, 23] on div "WZHN" at bounding box center [120, 24] width 19 height 6
copy div "WZHN"
click at [162, 148] on link "Upload new design" at bounding box center [163, 147] width 37 height 6
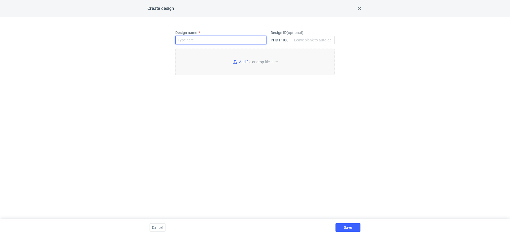
click at [201, 38] on input "Design name" at bounding box center [220, 40] width 91 height 9
paste input "WZHN"
type input "WZHN"
type input "C:\fakepath\custom__WZHN__d0__oR858063325__outside__v2.pdf"
type input "WZHN"
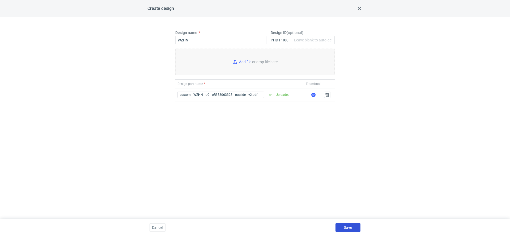
click at [344, 227] on span "Save" at bounding box center [348, 228] width 8 height 4
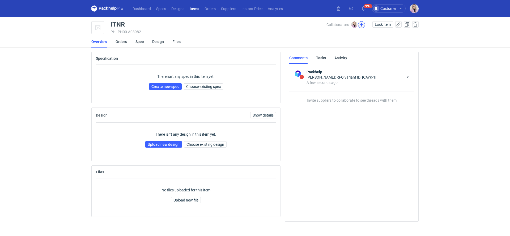
click at [362, 25] on button "button" at bounding box center [361, 24] width 7 height 7
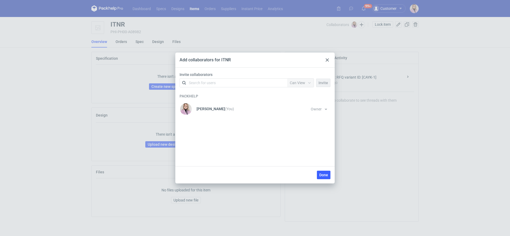
click at [255, 85] on div "Search for users" at bounding box center [232, 82] width 92 height 7
type input "serw"
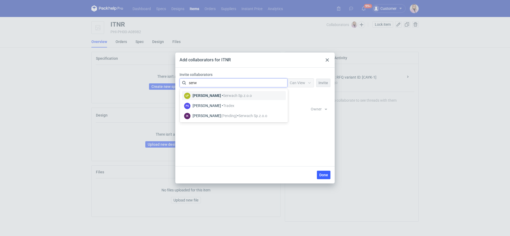
click at [216, 97] on div "[PERSON_NAME] • [PERSON_NAME].z.o.o" at bounding box center [222, 95] width 59 height 5
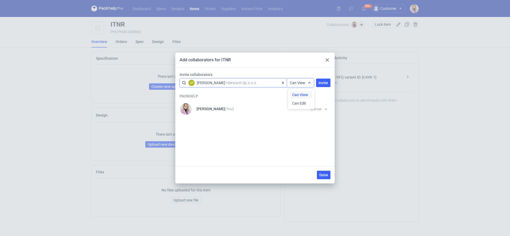
click at [302, 85] on div "Can View" at bounding box center [297, 82] width 15 height 5
click at [301, 103] on span "Can Edit" at bounding box center [299, 103] width 14 height 5
click at [324, 84] on span "Invite" at bounding box center [324, 83] width 10 height 4
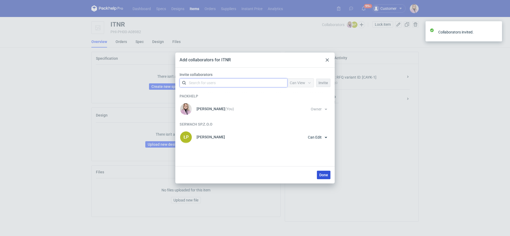
click at [324, 173] on span "Done" at bounding box center [323, 175] width 9 height 4
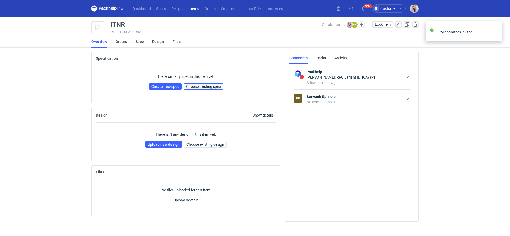
click at [204, 87] on span "Choose existing spec" at bounding box center [203, 87] width 35 height 4
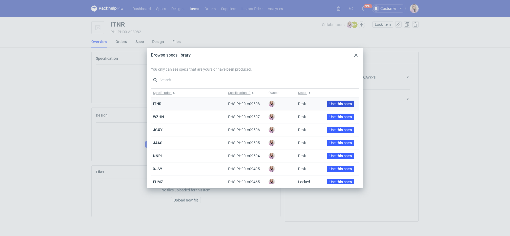
click at [330, 104] on span "Use this spec" at bounding box center [341, 104] width 22 height 4
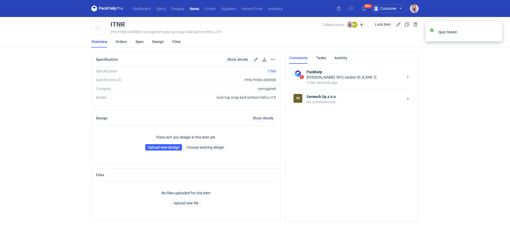
click at [101, 142] on div "There isn't any design in this item yet. Upload new design Choose existing desi…" at bounding box center [186, 143] width 180 height 34
click at [159, 148] on link "Upload new design" at bounding box center [163, 147] width 37 height 6
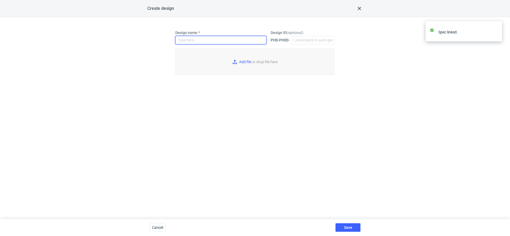
click at [190, 40] on input "Design name" at bounding box center [220, 40] width 91 height 9
paste input "ITNR"
type input "ITNR"
click at [242, 60] on input "Add file or drop file here" at bounding box center [254, 62] width 159 height 27
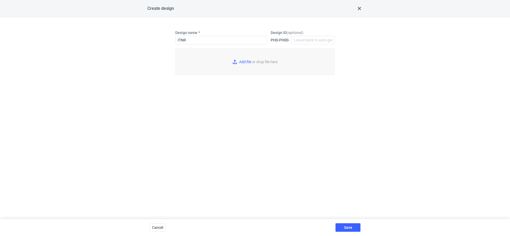
type input "C:\fakepath\custom__ITNR__d0__oR858063325__outside__v2.pdf"
click at [346, 228] on span "Save" at bounding box center [348, 228] width 8 height 4
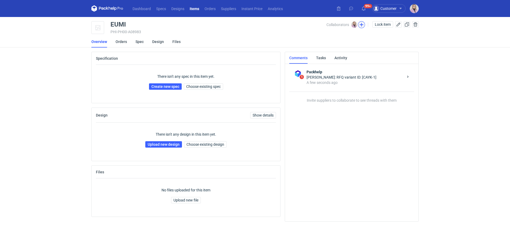
click at [361, 26] on button "button" at bounding box center [361, 24] width 7 height 7
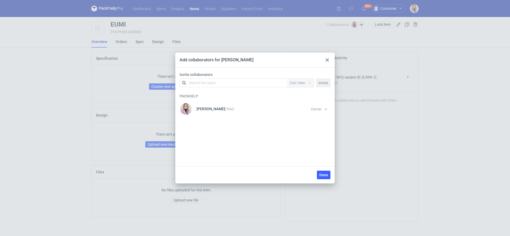
click at [226, 81] on div "Search for users" at bounding box center [232, 82] width 92 height 7
type input "serw"
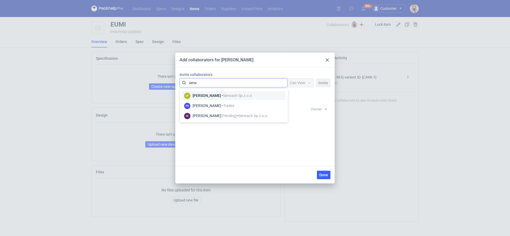
click at [210, 95] on div "[PERSON_NAME] • [PERSON_NAME].z.o.o" at bounding box center [222, 95] width 59 height 5
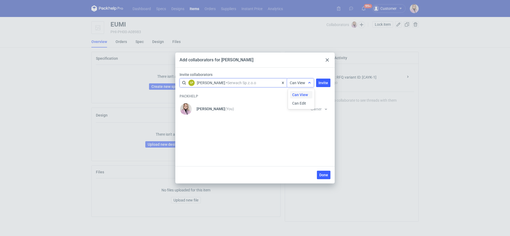
click at [293, 83] on span "Can View" at bounding box center [297, 83] width 15 height 4
click at [296, 105] on span "Can Edit" at bounding box center [299, 103] width 14 height 5
click at [324, 82] on span "Invite" at bounding box center [324, 83] width 10 height 4
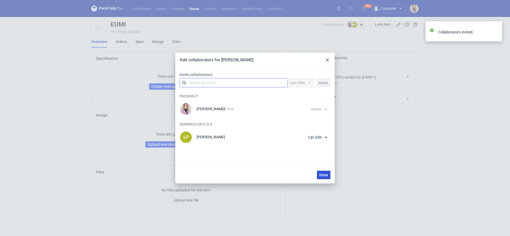
click at [325, 176] on span "Done" at bounding box center [323, 175] width 9 height 4
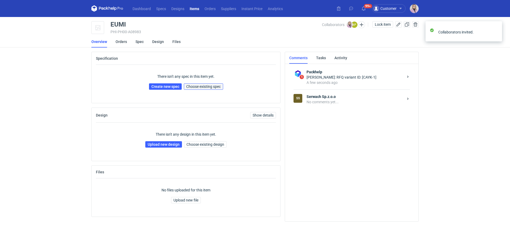
click at [211, 89] on button "Choose existing spec" at bounding box center [203, 86] width 39 height 6
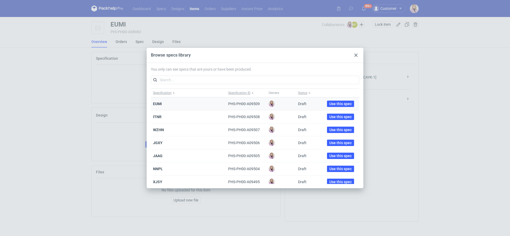
click at [325, 100] on div "Use this spec" at bounding box center [340, 104] width 37 height 13
click at [336, 105] on span "Use this spec" at bounding box center [341, 104] width 22 height 4
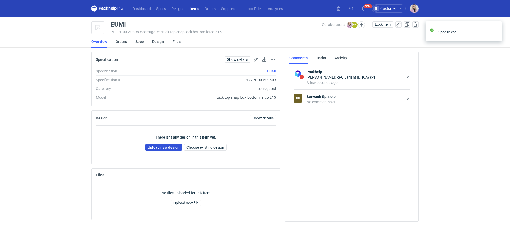
click at [158, 150] on link "Upload new design" at bounding box center [163, 147] width 37 height 6
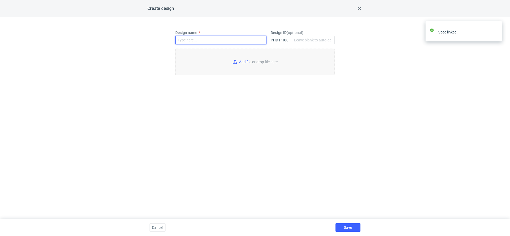
click at [196, 40] on input "Design name" at bounding box center [220, 40] width 91 height 9
paste input "EUMI"
type input "EUMI"
type input "C:\fakepath\custom__EUMI__d0__oR858063325__outside.pdf"
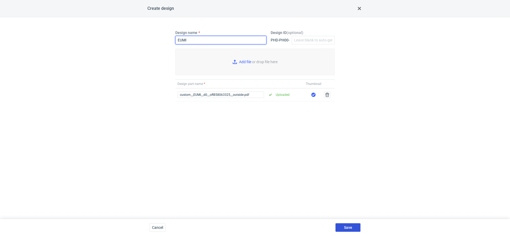
type input "EUMI"
click at [351, 228] on span "Save" at bounding box center [348, 228] width 8 height 4
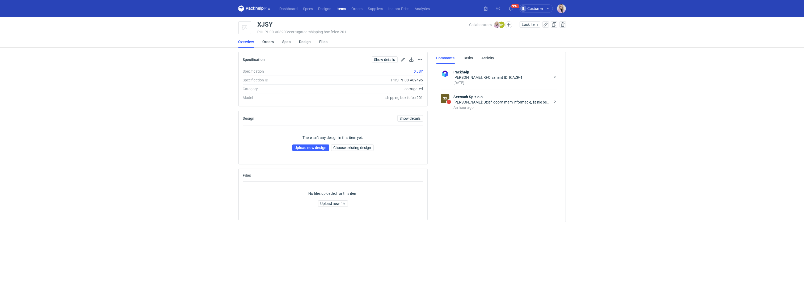
click at [469, 99] on div "[PERSON_NAME]: Dzień dobry, mam informację, że nie będzie problemu z nadrukiem.…" at bounding box center [502, 101] width 97 height 5
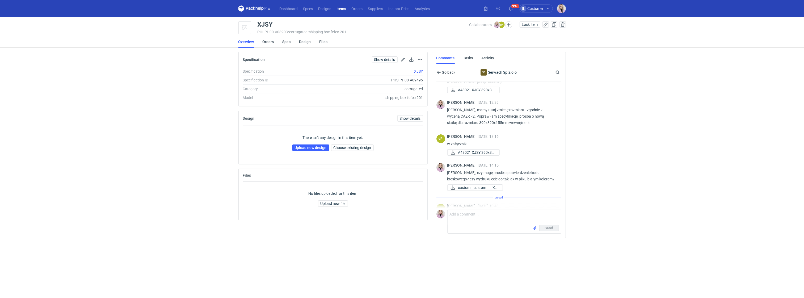
scroll to position [147, 0]
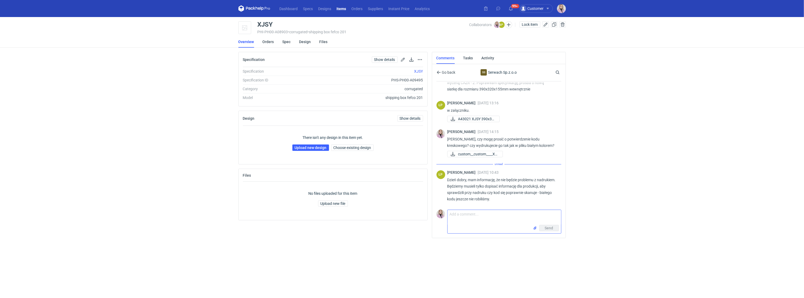
click at [461, 222] on textarea "Comment message" at bounding box center [504, 217] width 113 height 15
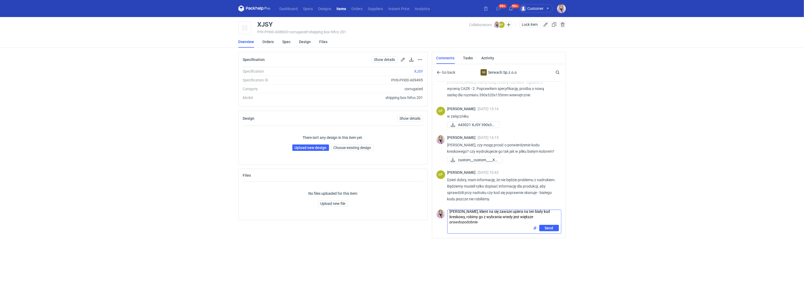
scroll to position [0, 0]
drag, startPoint x: 556, startPoint y: 218, endPoint x: 552, endPoint y: 218, distance: 3.5
click at [552, 218] on textarea "[PERSON_NAME], klient na się zawsze upiera na ten biały kod kreskowy, robimy go…" at bounding box center [504, 219] width 113 height 18
click at [484, 225] on textarea "[PERSON_NAME], klient na się zawsze upiera na ten biały kod kreskowy, robimy go…" at bounding box center [504, 219] width 113 height 18
drag, startPoint x: 486, startPoint y: 226, endPoint x: 469, endPoint y: 220, distance: 18.1
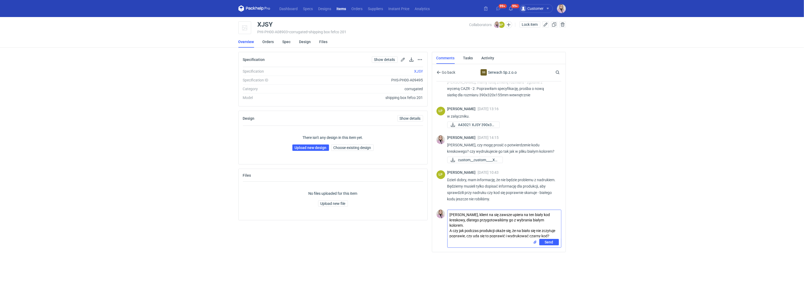
click at [456, 230] on textarea "[PERSON_NAME], klient na się zawsze upiera na ten biały kod kreskowy, dlatego p…" at bounding box center [504, 224] width 113 height 29
click at [472, 236] on textarea "[PERSON_NAME], klient na się zawsze upiera na ten biały kod kreskowy, dlatego p…" at bounding box center [504, 224] width 113 height 29
click at [554, 235] on textarea "[PERSON_NAME], klient na się zawsze upiera na ten biały kod kreskowy, dlatego p…" at bounding box center [504, 224] width 113 height 29
type textarea "[PERSON_NAME], klient na się zawsze upiera na ten biały kod kreskowy, dlatego p…"
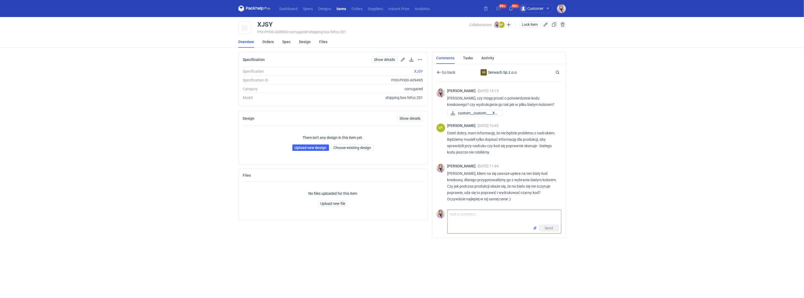
scroll to position [194, 0]
